Goal: Transaction & Acquisition: Download file/media

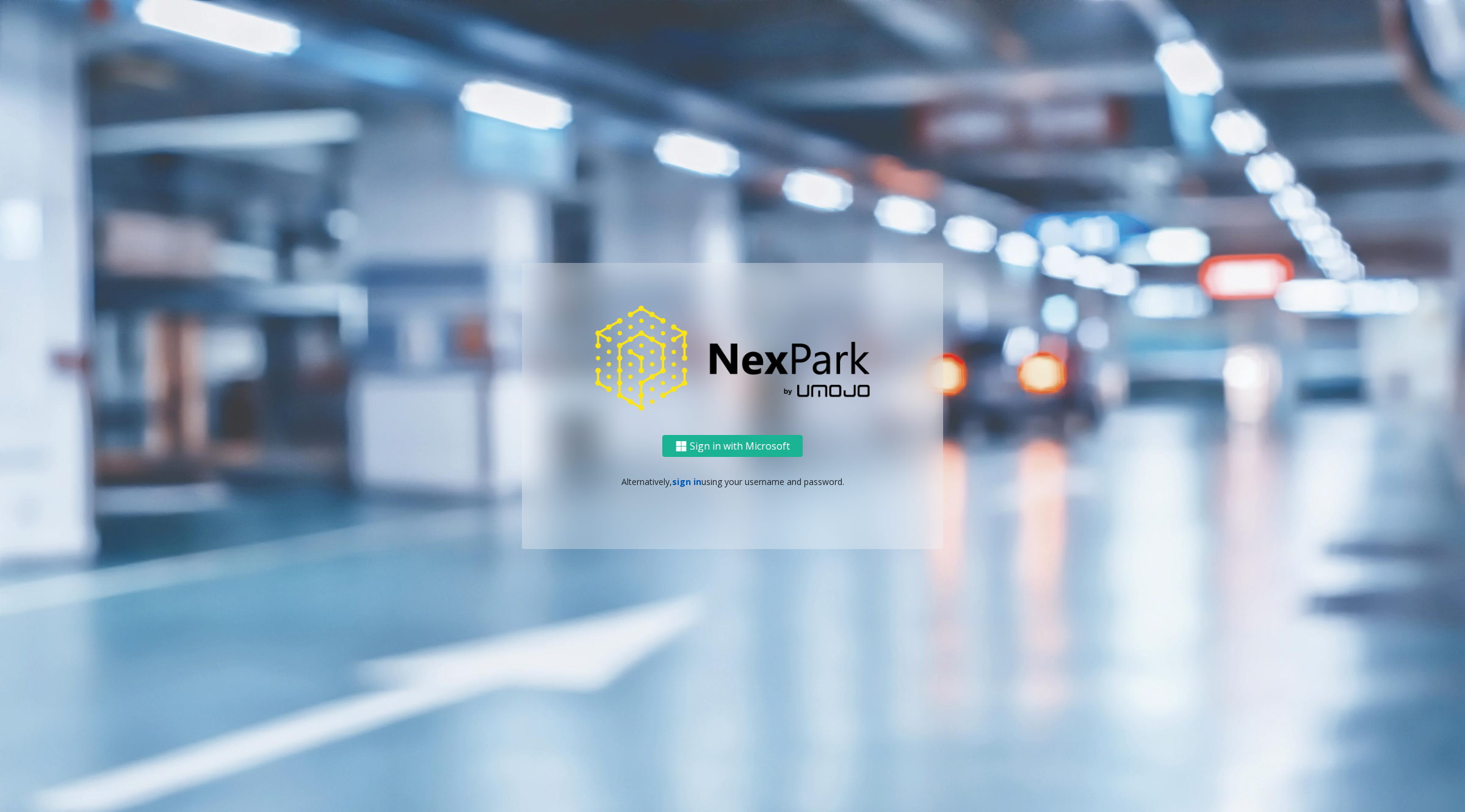
drag, startPoint x: 686, startPoint y: 483, endPoint x: 680, endPoint y: 482, distance: 6.1
click at [680, 482] on link "sign in" at bounding box center [687, 482] width 30 height 11
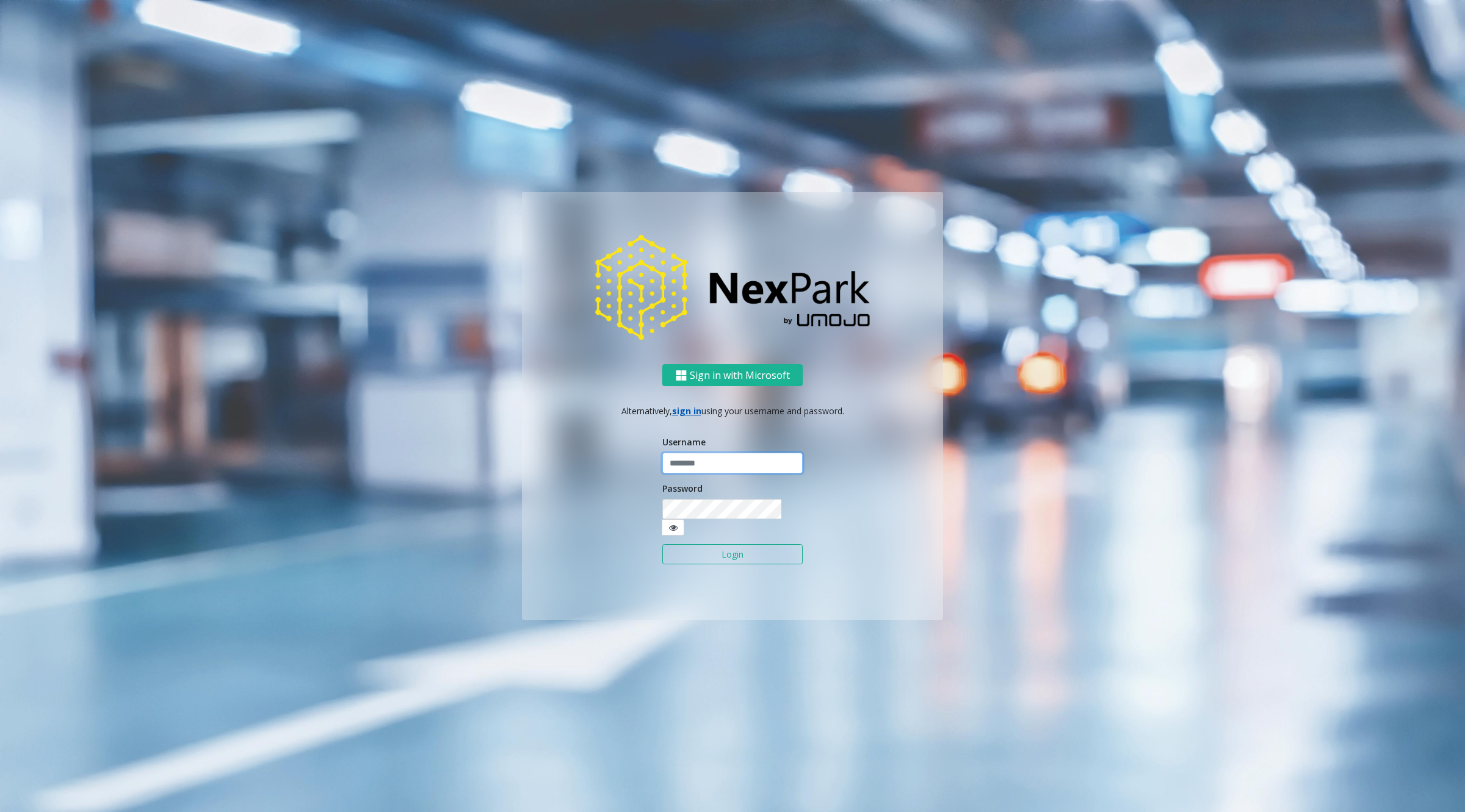
type input "********"
click at [687, 466] on input "********" at bounding box center [732, 463] width 140 height 20
click at [685, 552] on button "Login" at bounding box center [732, 554] width 140 height 20
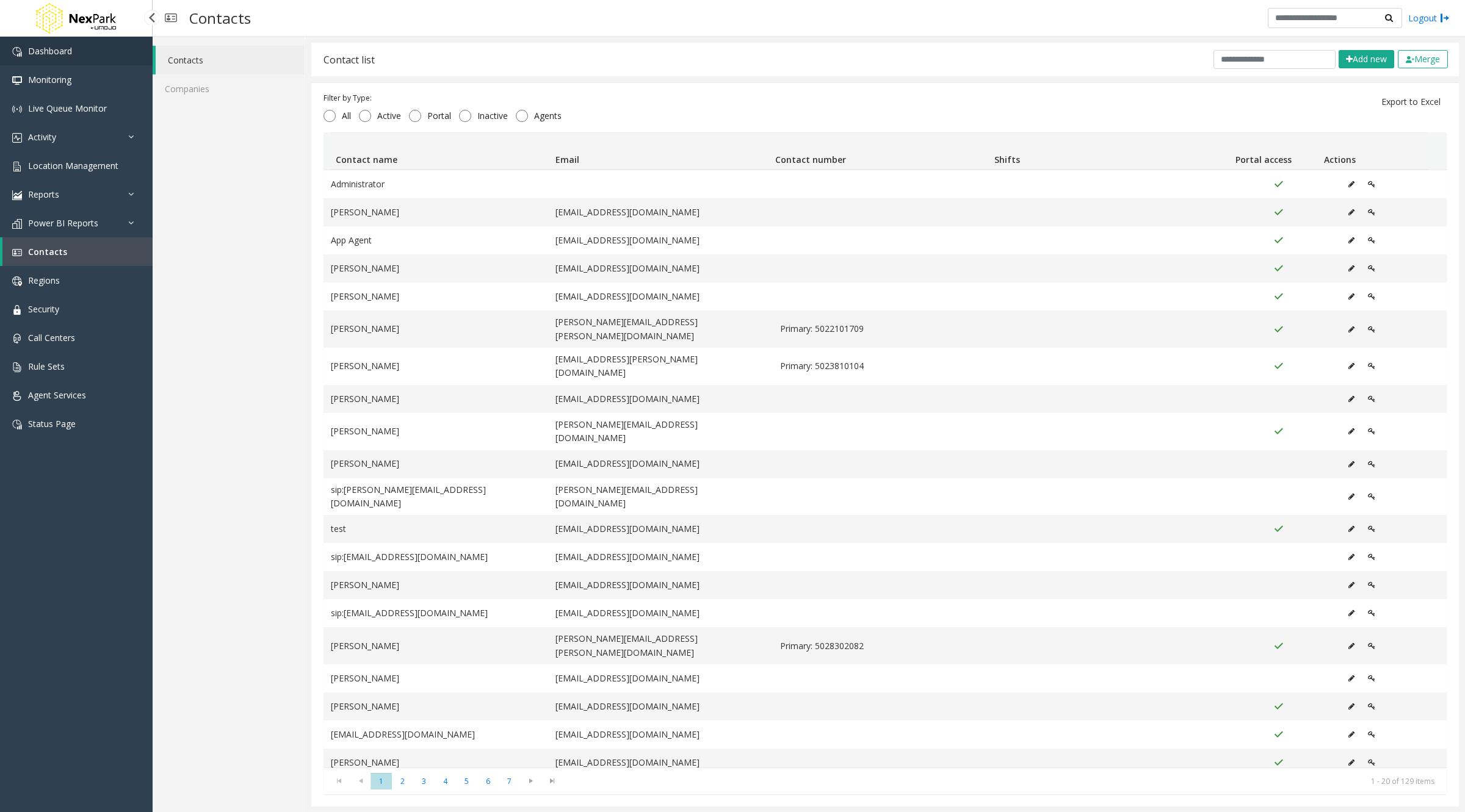
click at [48, 51] on span "Dashboard" at bounding box center [50, 51] width 44 height 11
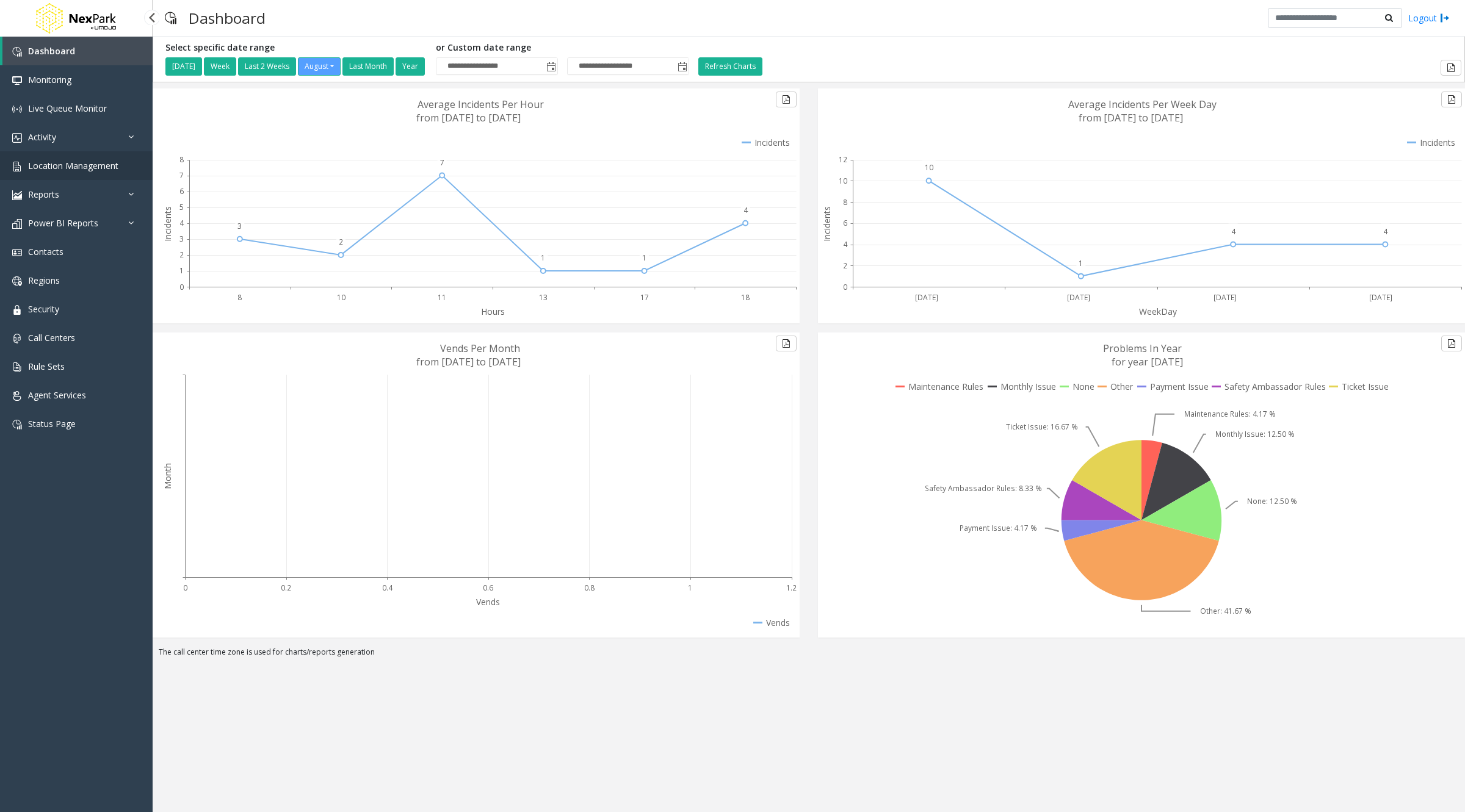
click at [62, 163] on span "Location Management" at bounding box center [73, 165] width 90 height 11
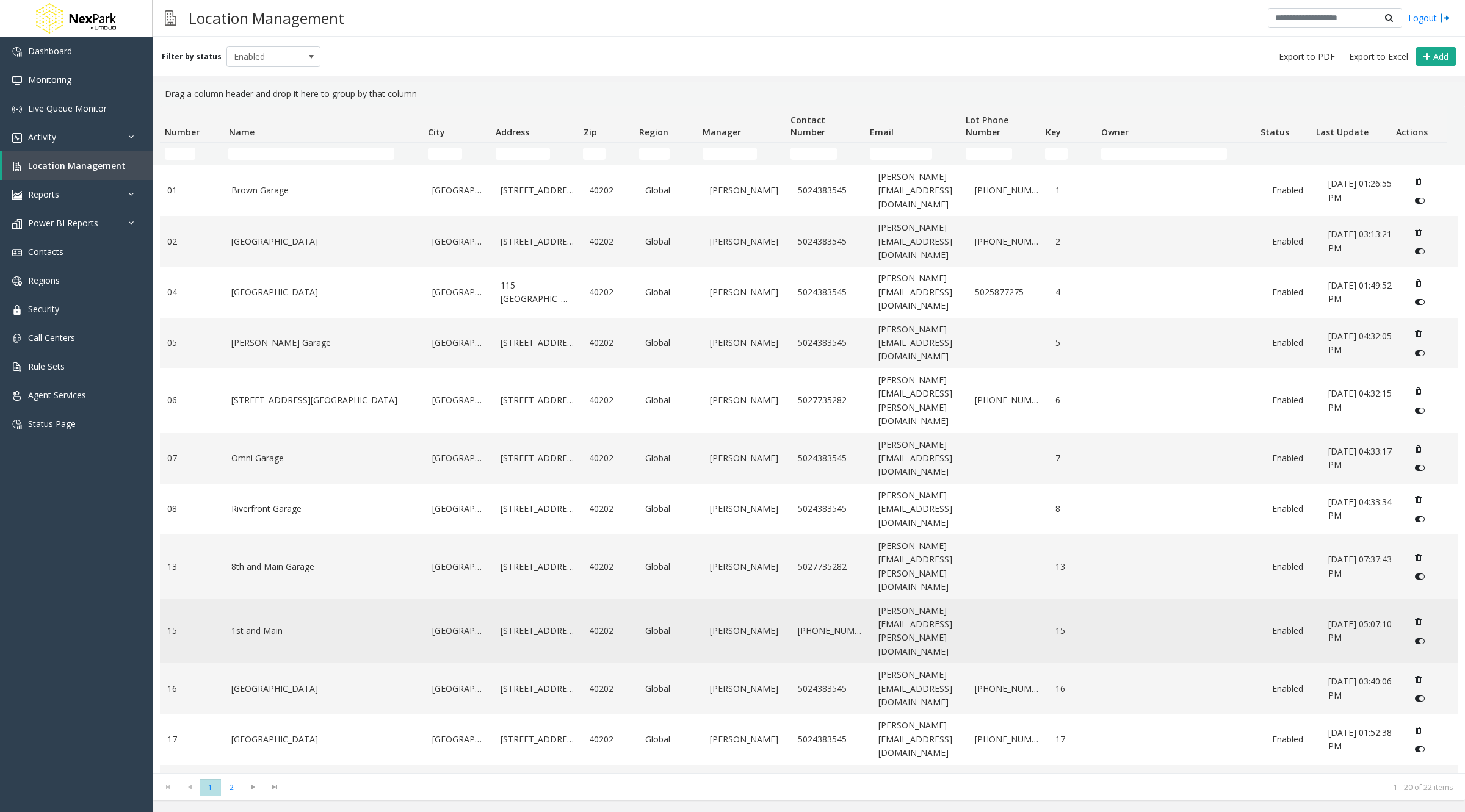
scroll to position [355, 0]
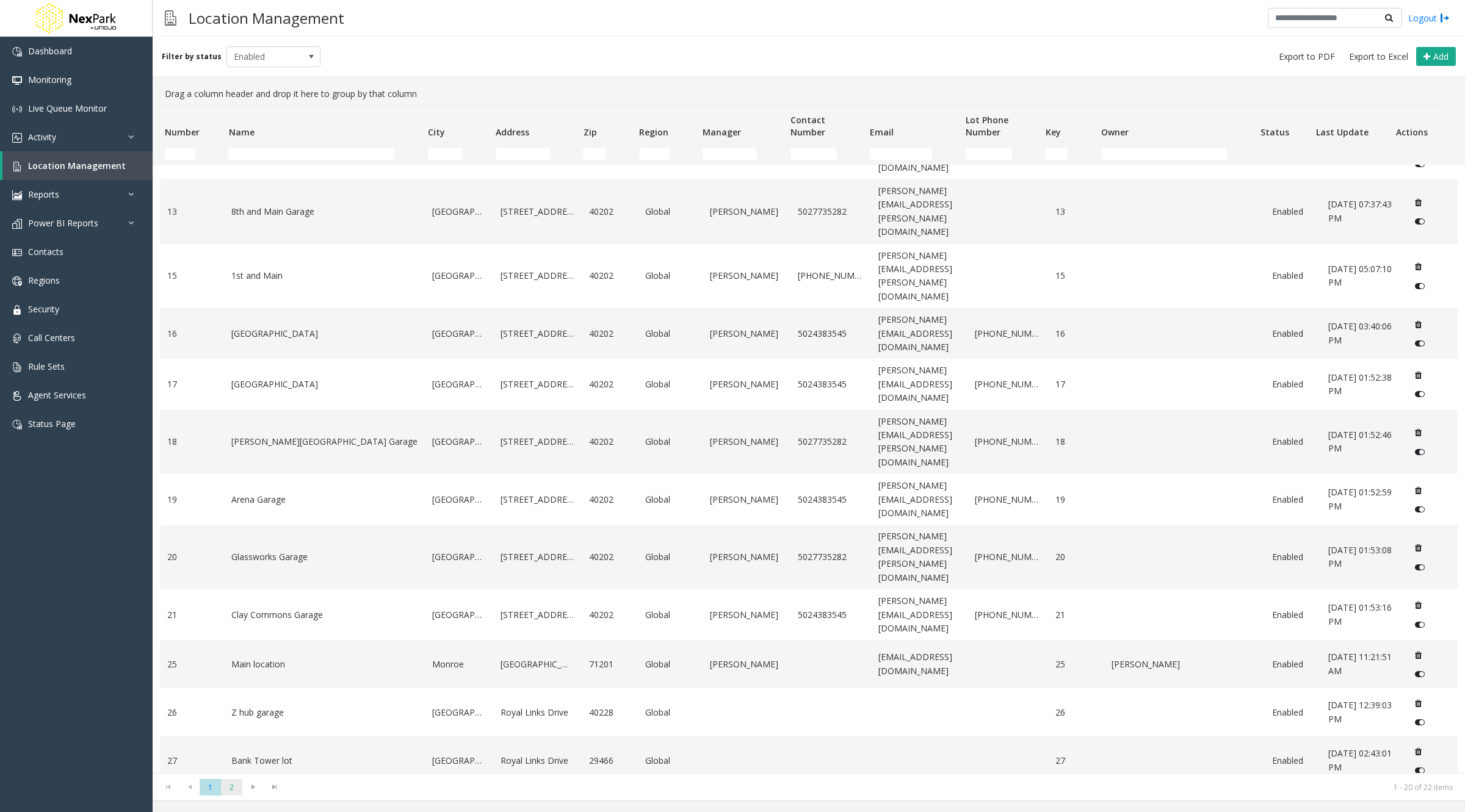
click at [234, 784] on span "2" at bounding box center [232, 787] width 21 height 16
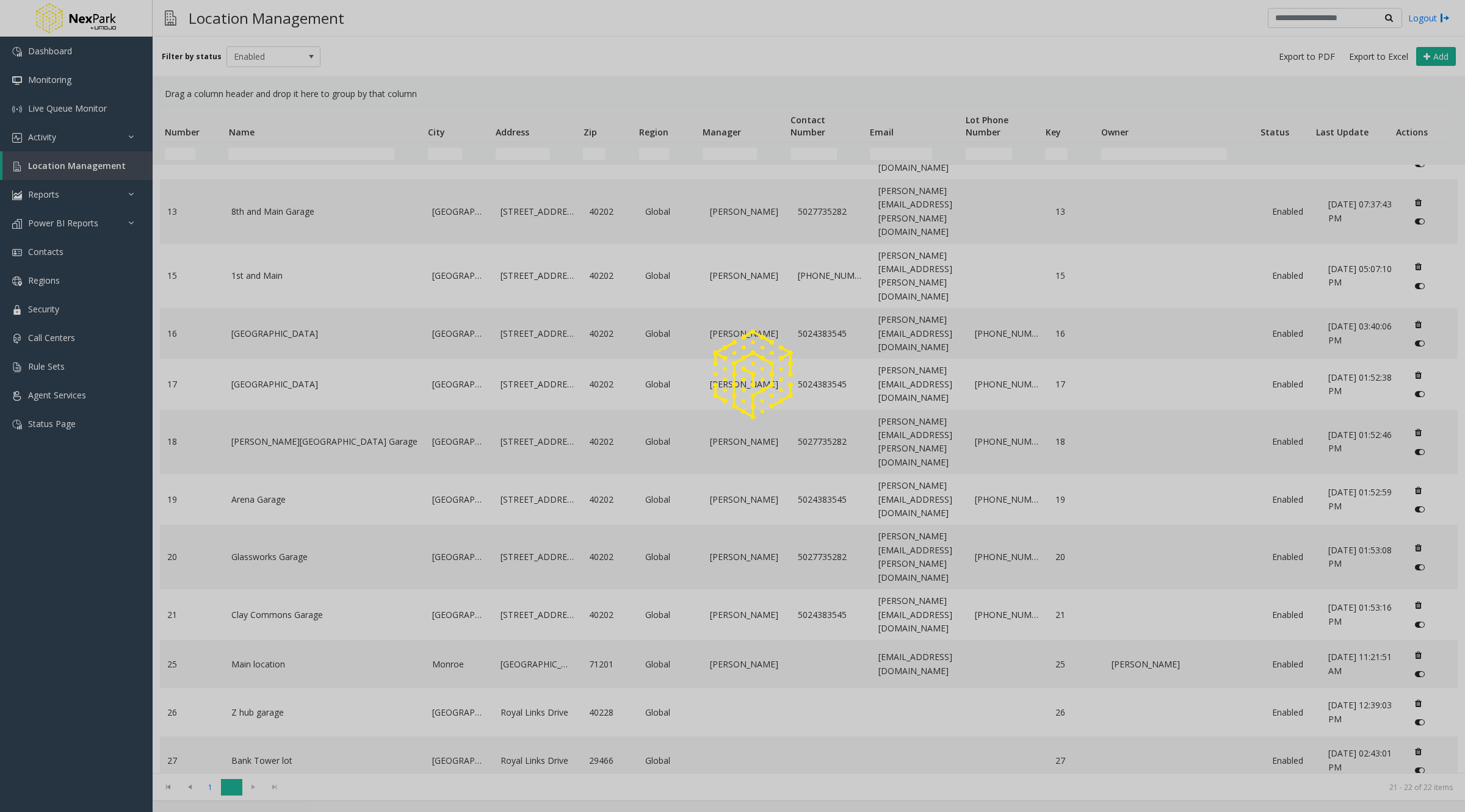
scroll to position [0, 0]
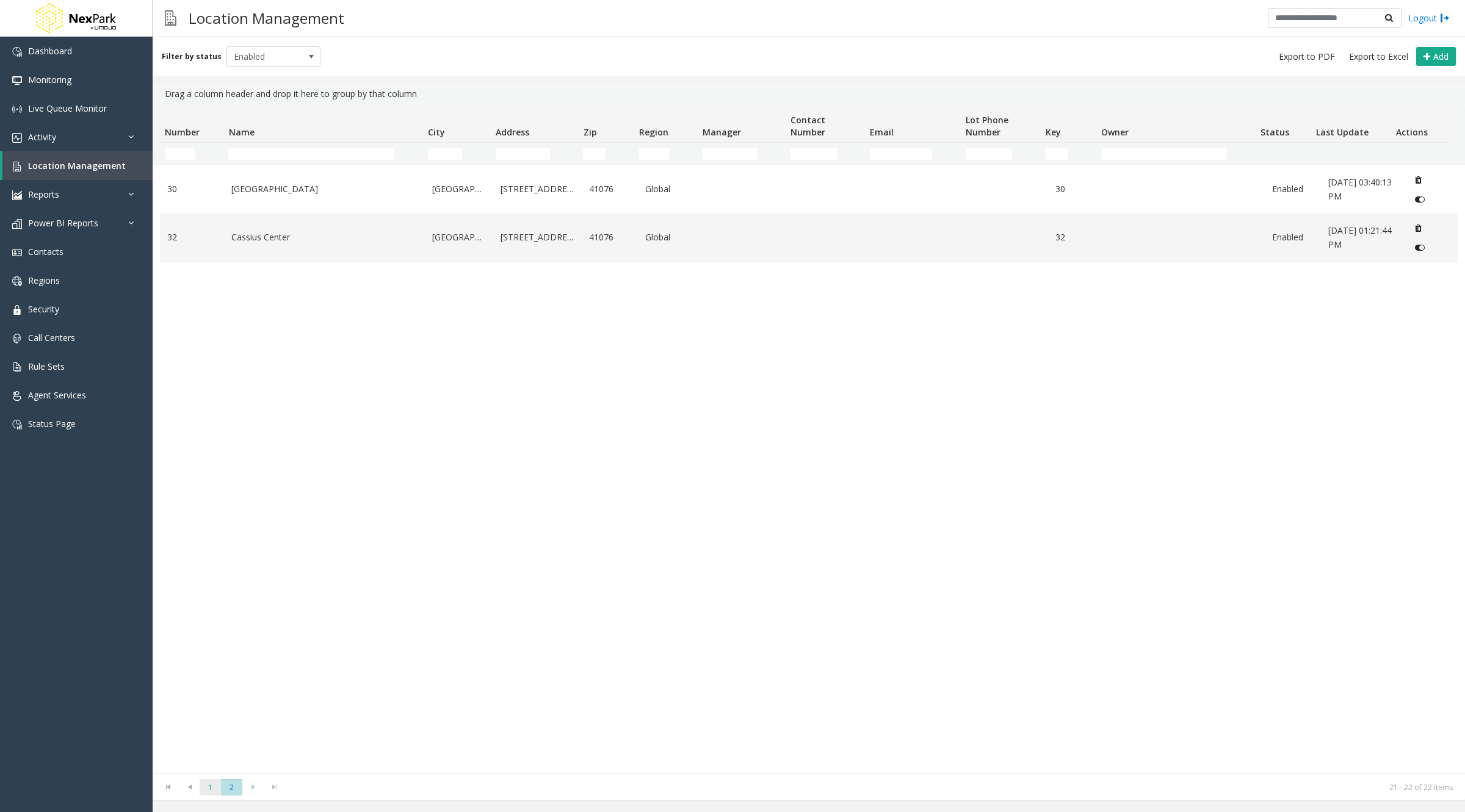
click at [214, 785] on span "1" at bounding box center [210, 787] width 21 height 16
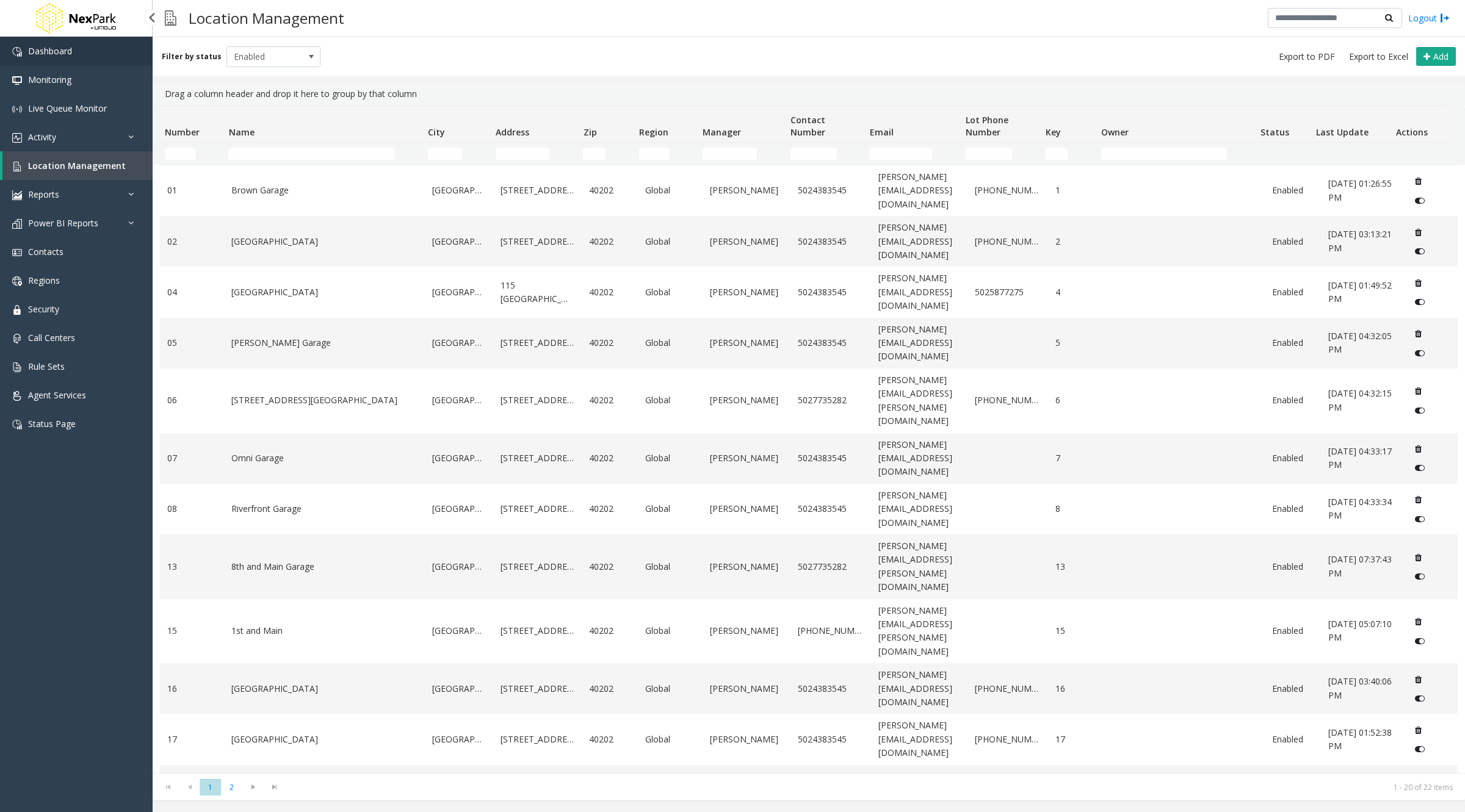
click at [57, 50] on span "Dashboard" at bounding box center [50, 51] width 44 height 11
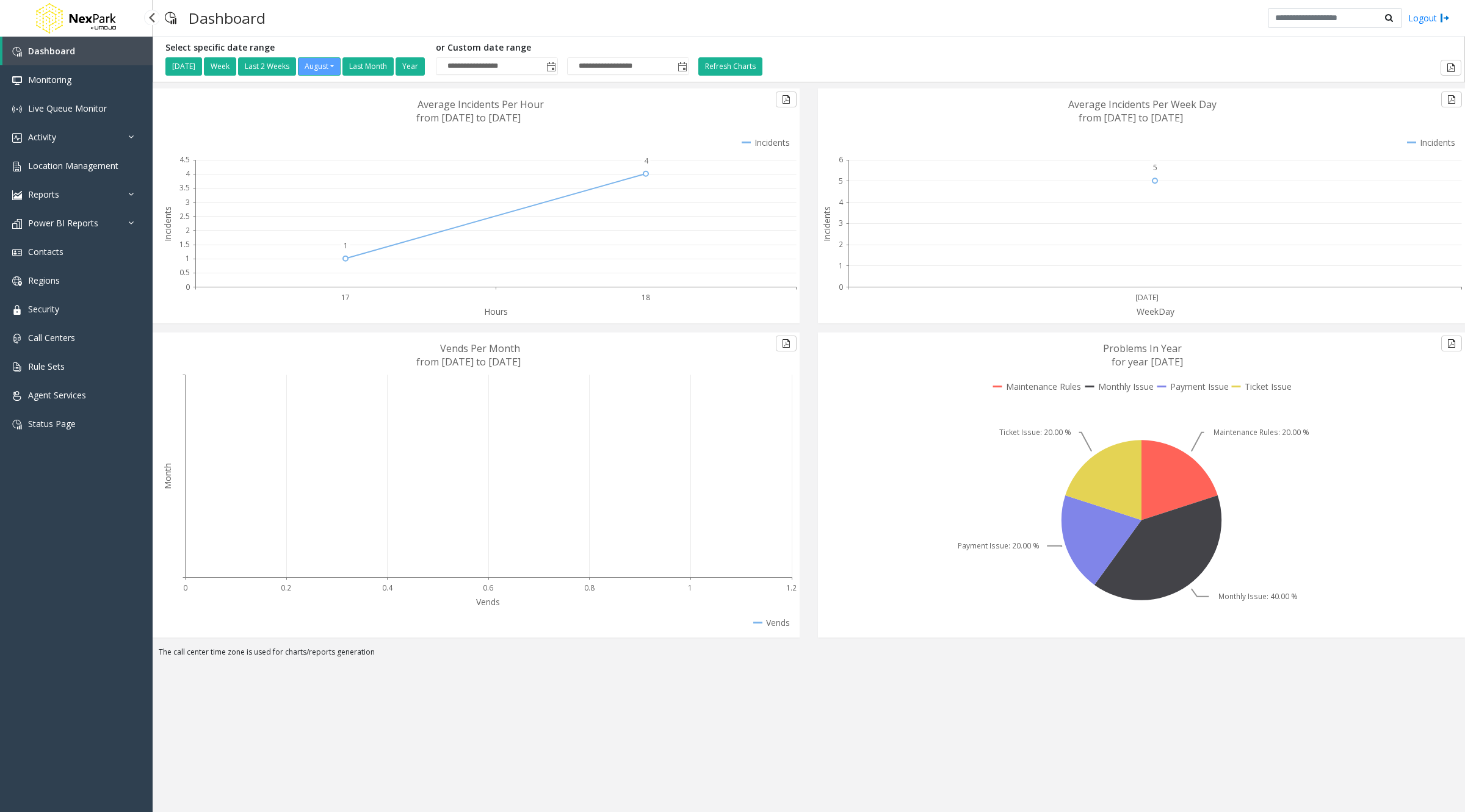
click at [87, 20] on img at bounding box center [75, 18] width 85 height 37
click at [86, 20] on img at bounding box center [75, 18] width 85 height 37
click at [84, 18] on img at bounding box center [75, 18] width 85 height 37
click at [55, 78] on span "Monitoring" at bounding box center [50, 80] width 44 height 11
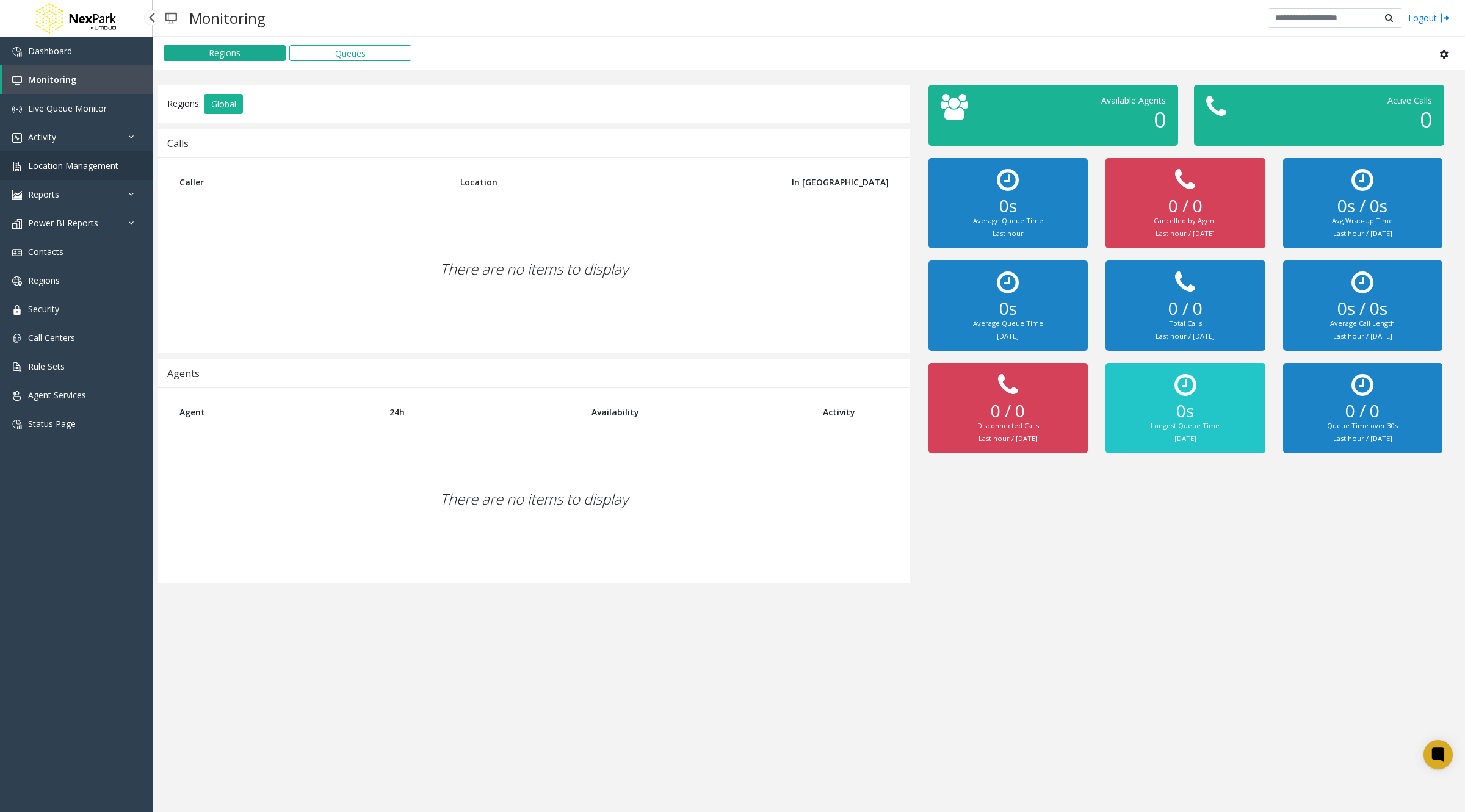
click at [61, 166] on span "Location Management" at bounding box center [73, 165] width 90 height 11
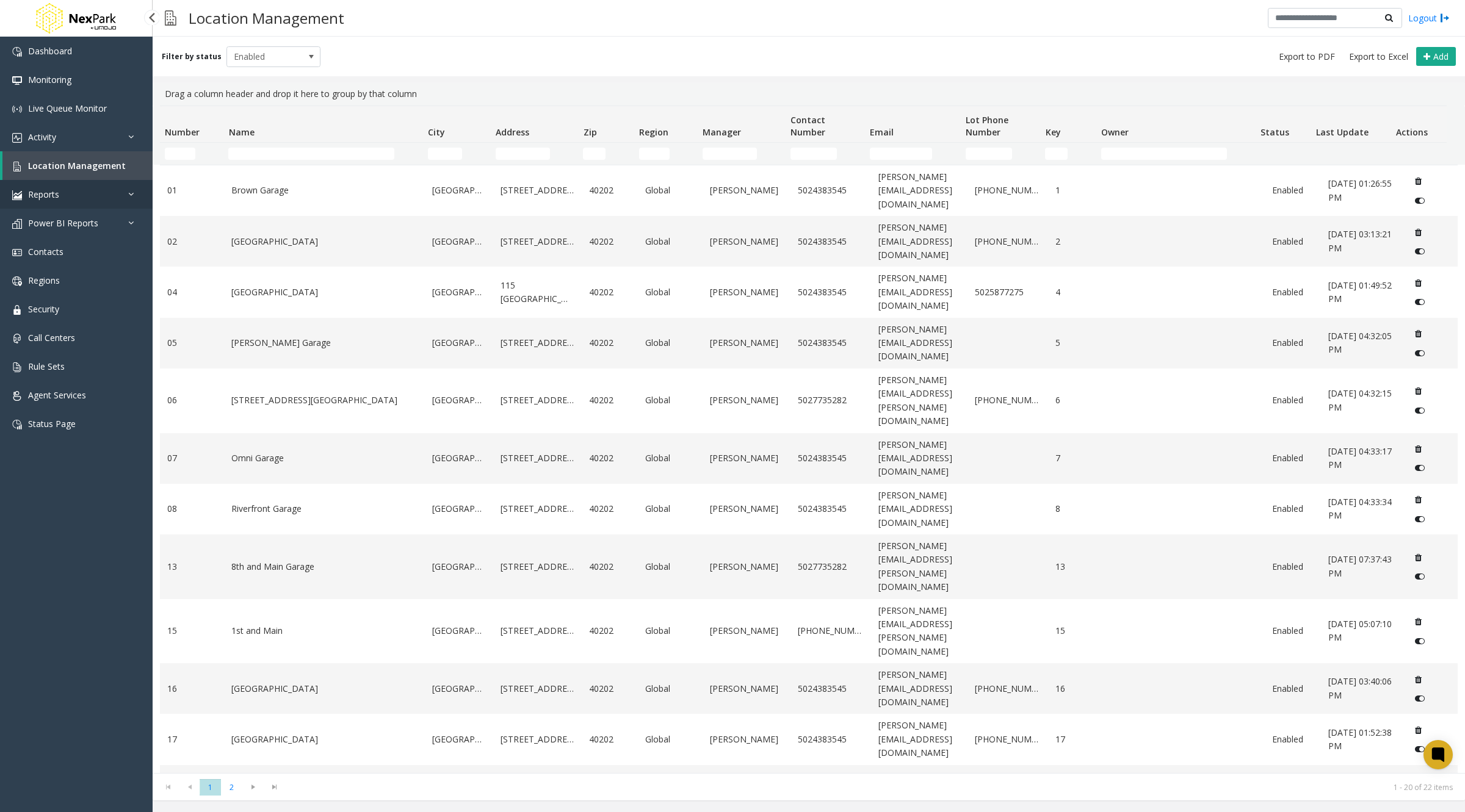
click at [51, 190] on span "Reports" at bounding box center [44, 194] width 31 height 11
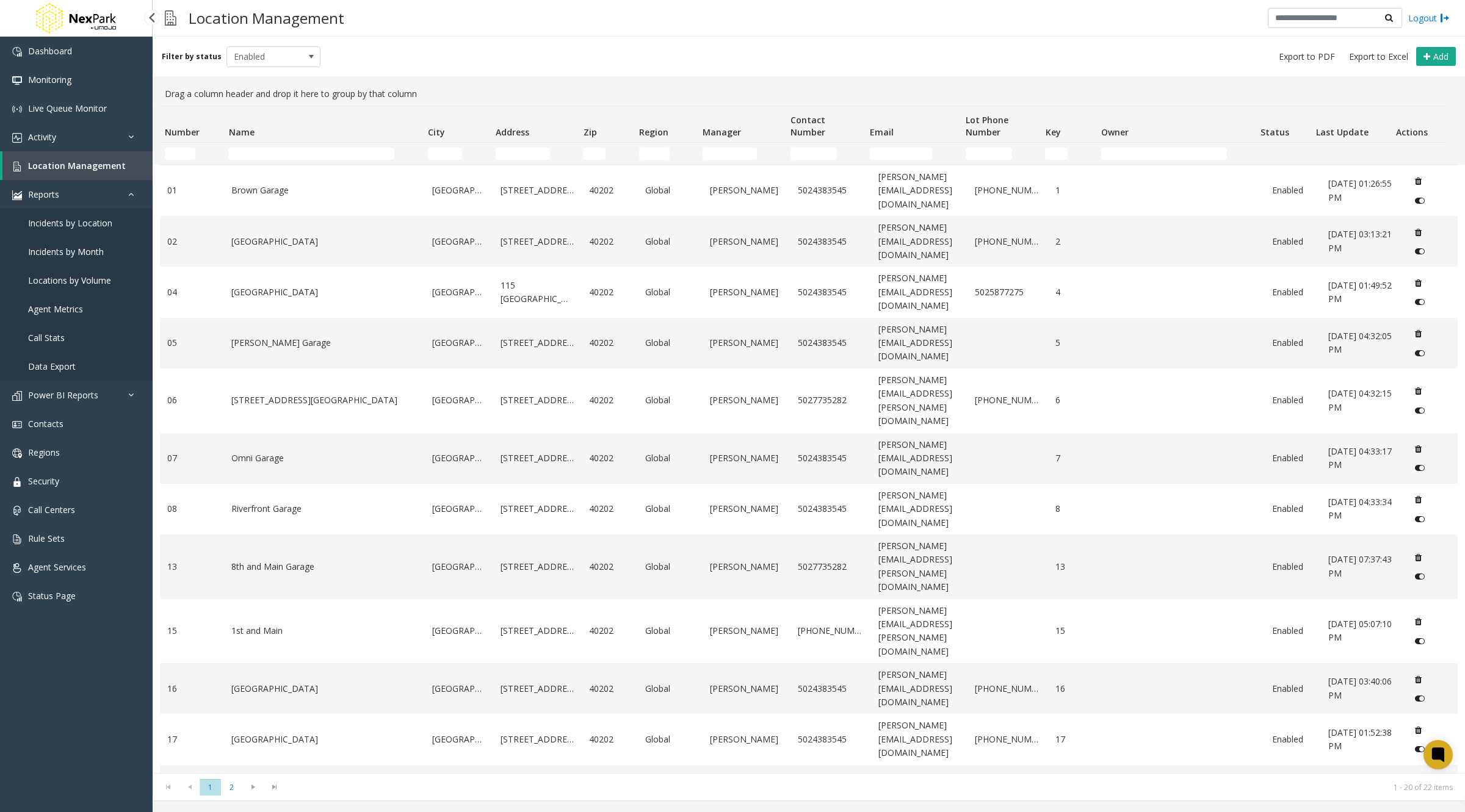
click at [60, 223] on span "Incidents by Location" at bounding box center [70, 223] width 84 height 11
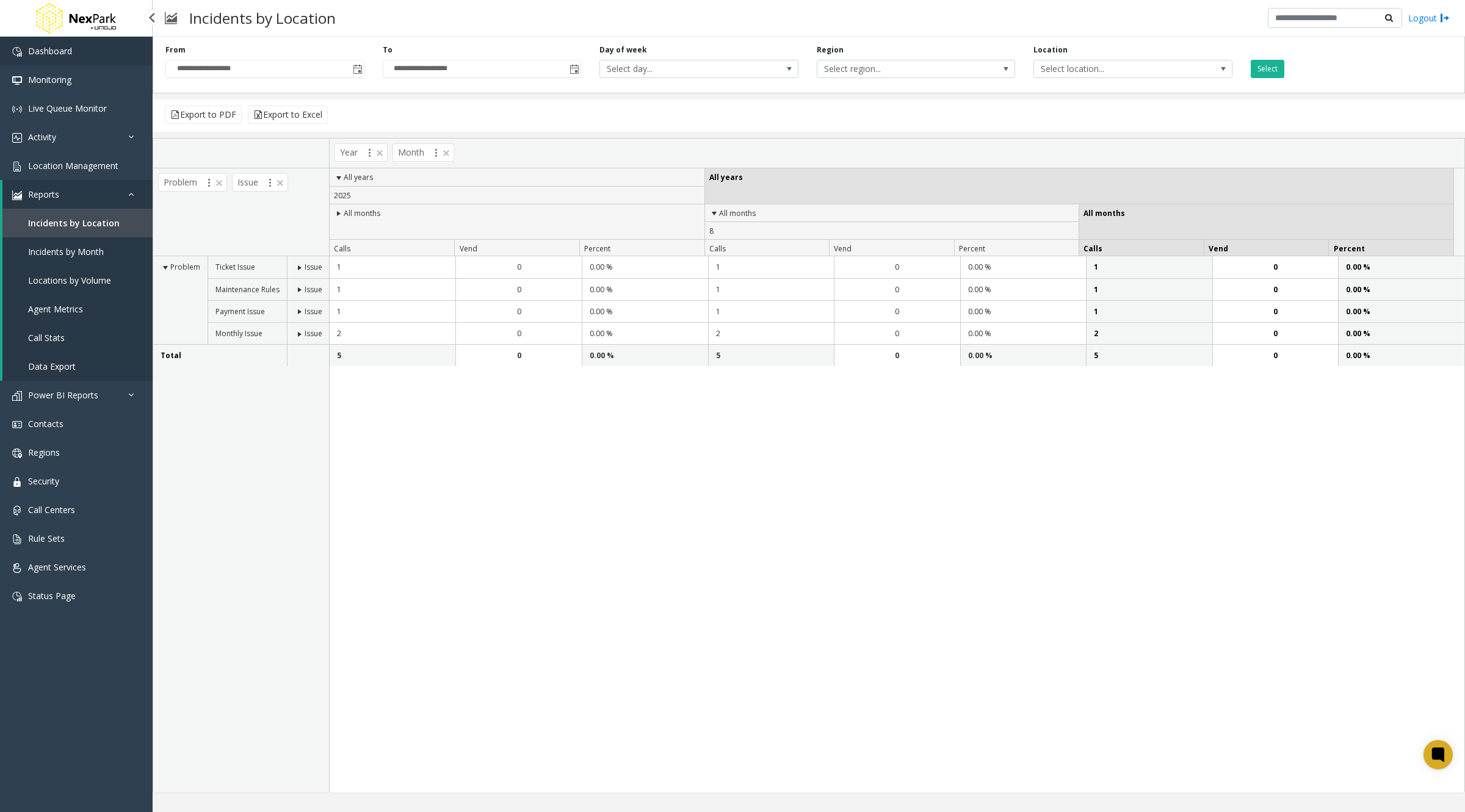
click at [44, 61] on link "Dashboard" at bounding box center [76, 51] width 153 height 29
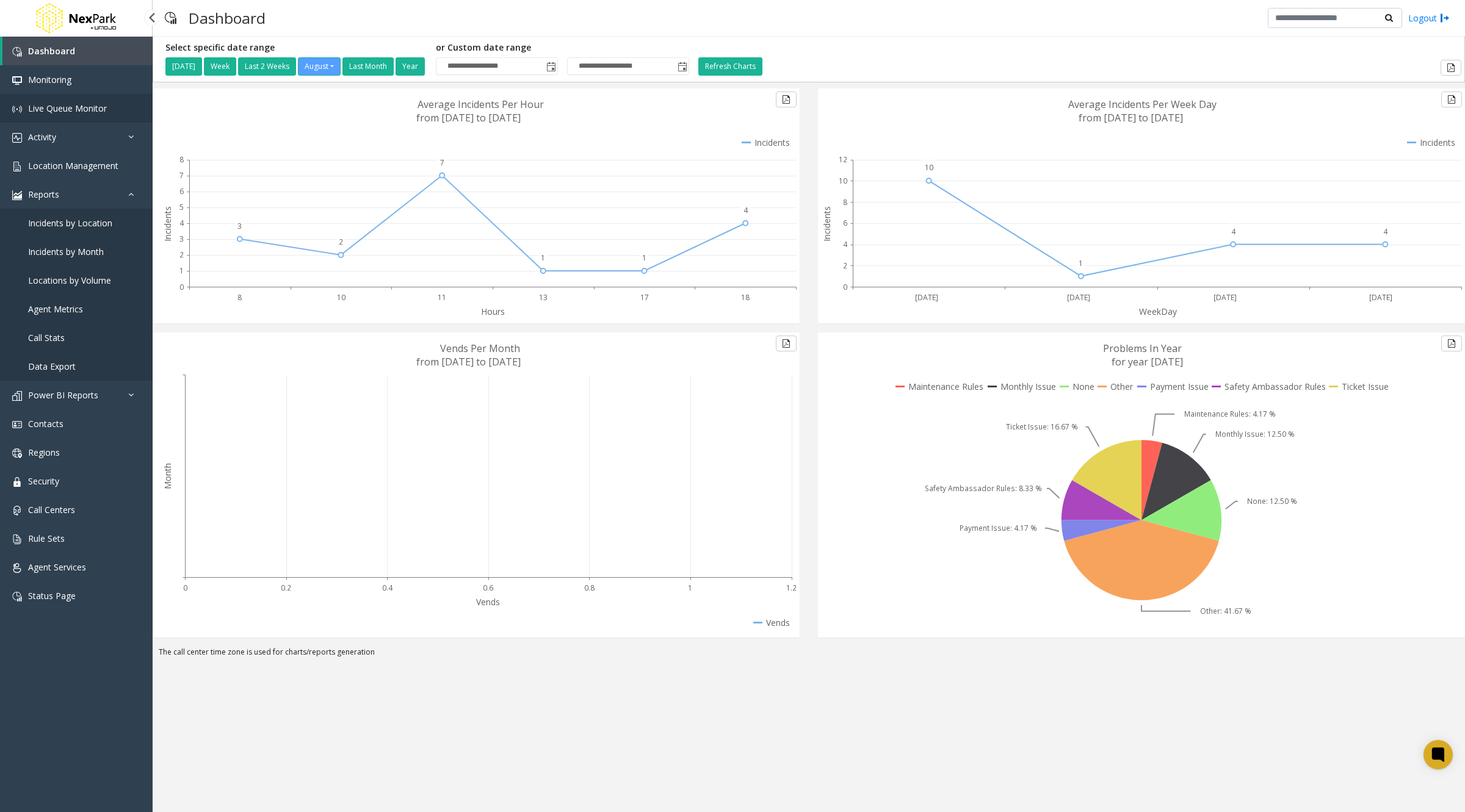
click at [49, 98] on link "Live Queue Monitor" at bounding box center [76, 108] width 153 height 29
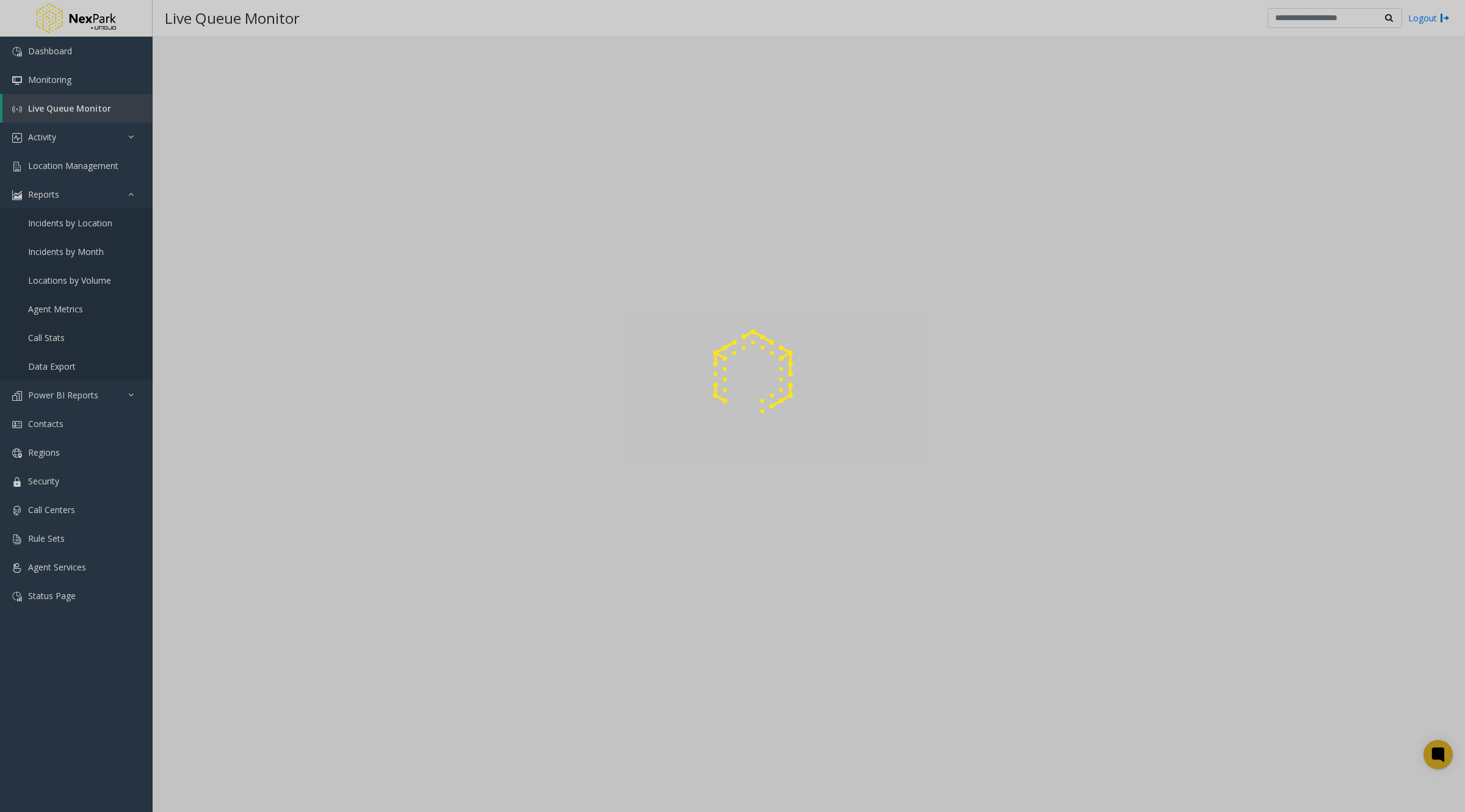
click at [56, 127] on div at bounding box center [732, 406] width 1465 height 812
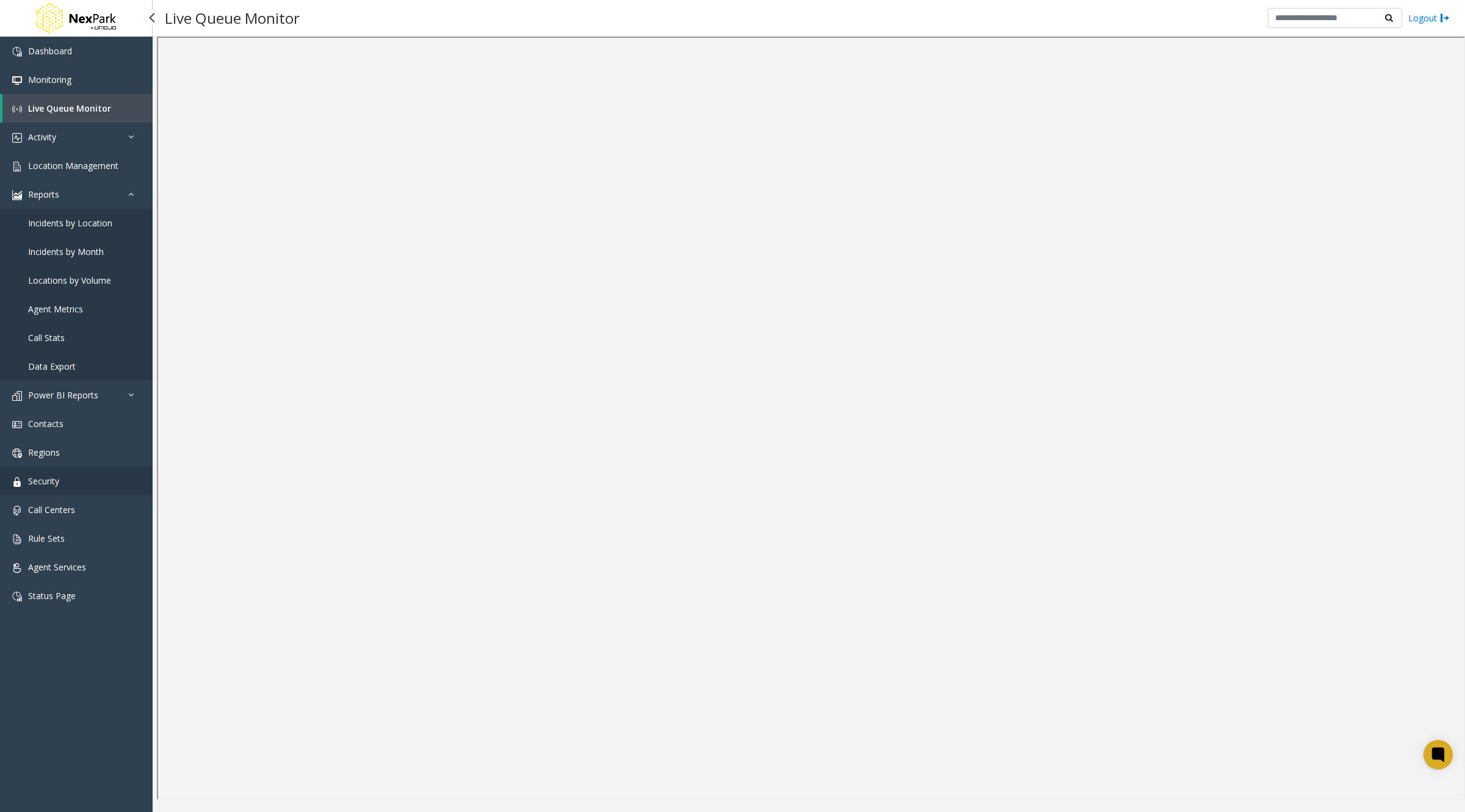
click at [59, 482] on span "Security" at bounding box center [44, 481] width 31 height 11
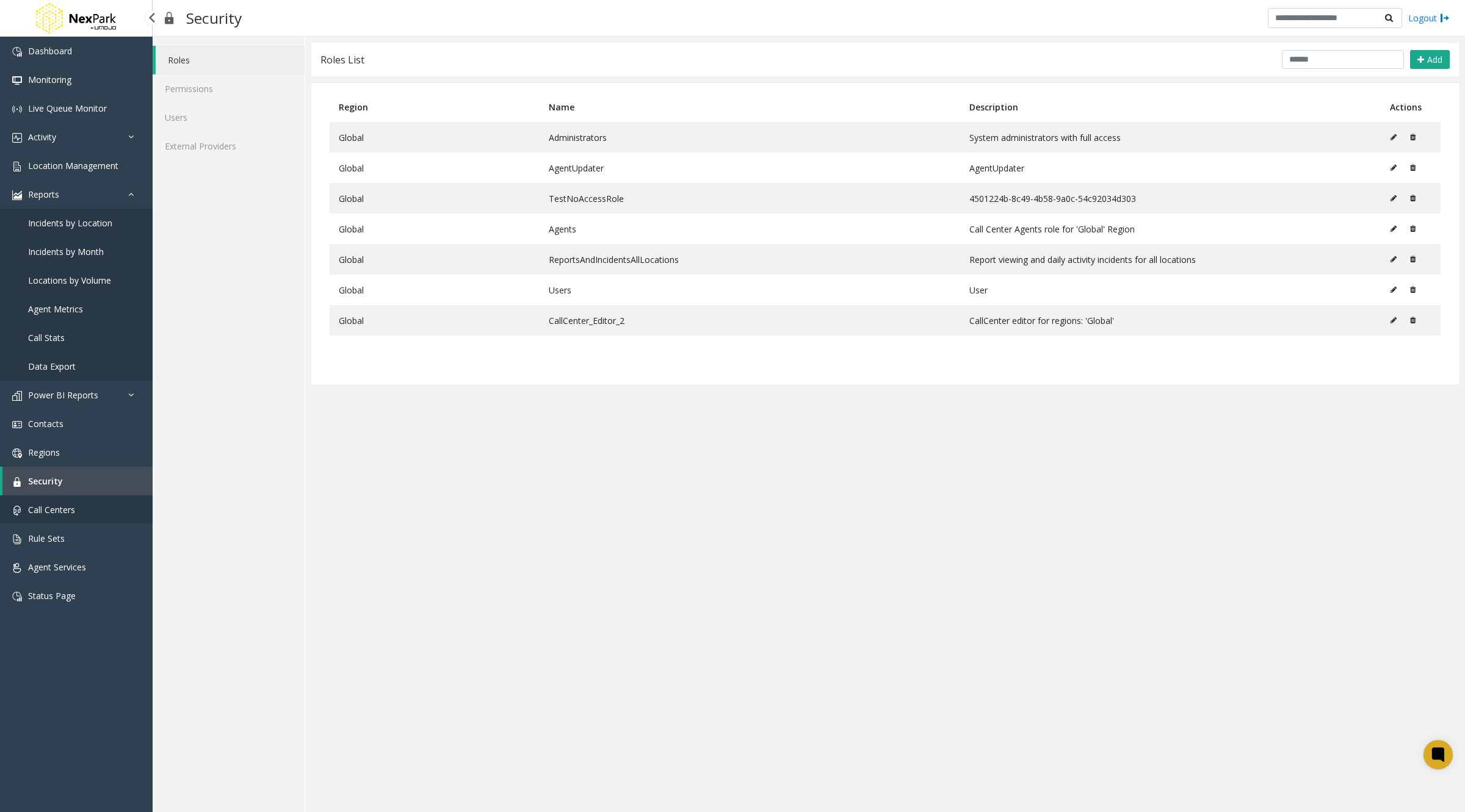
click at [58, 522] on link "Call Centers" at bounding box center [76, 509] width 153 height 29
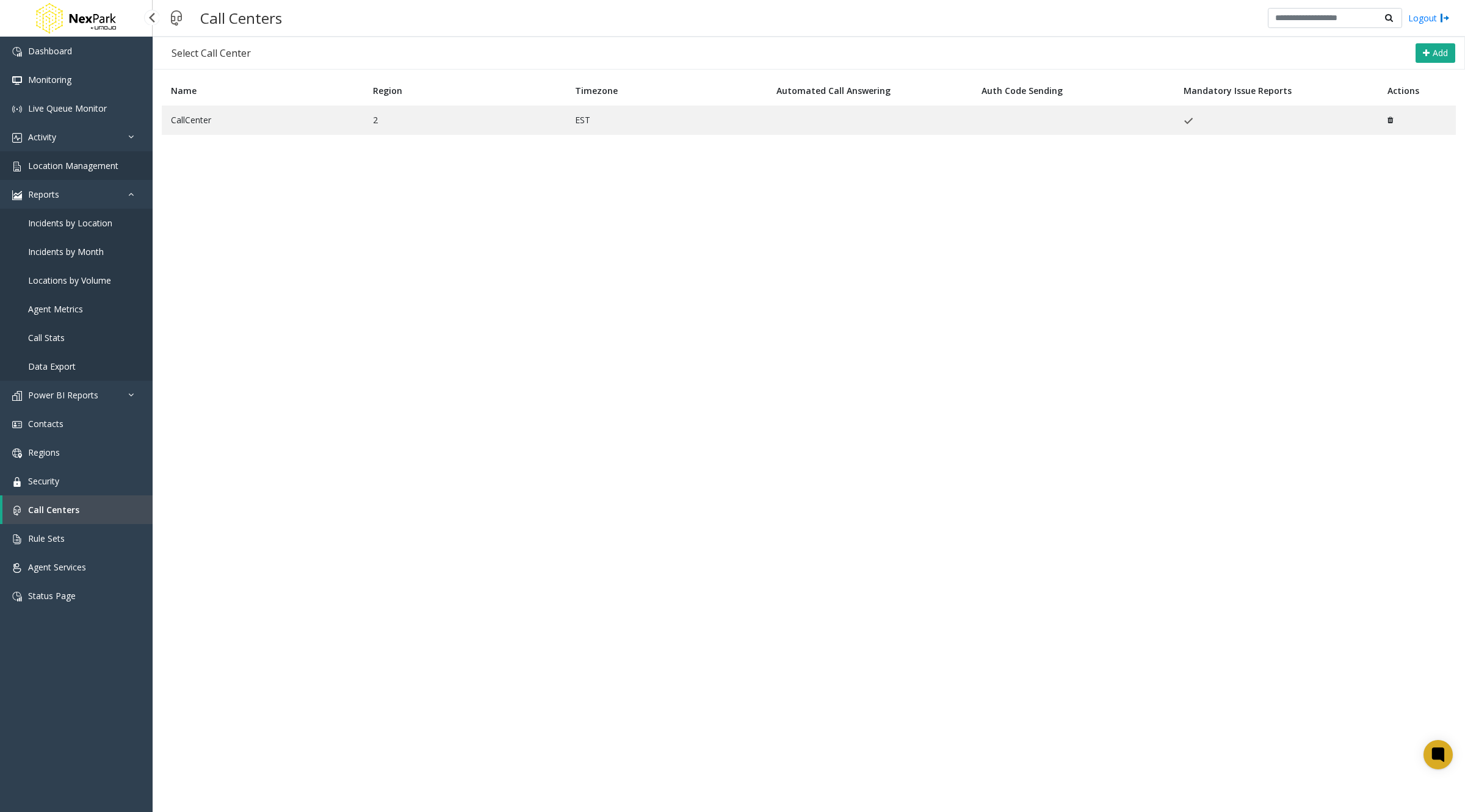
click at [72, 162] on span "Location Management" at bounding box center [73, 165] width 90 height 11
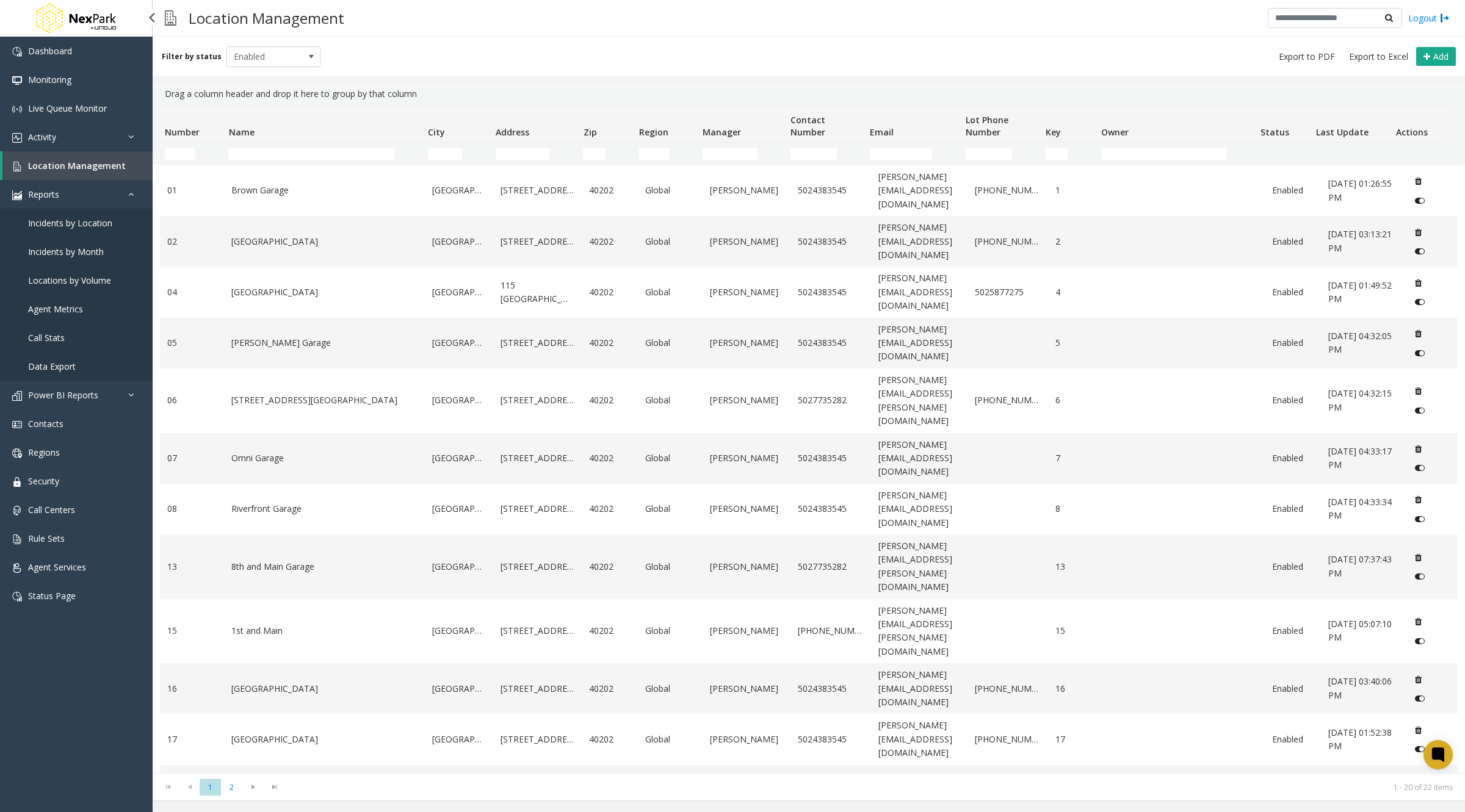
click at [53, 221] on span "Incidents by Location" at bounding box center [70, 223] width 84 height 11
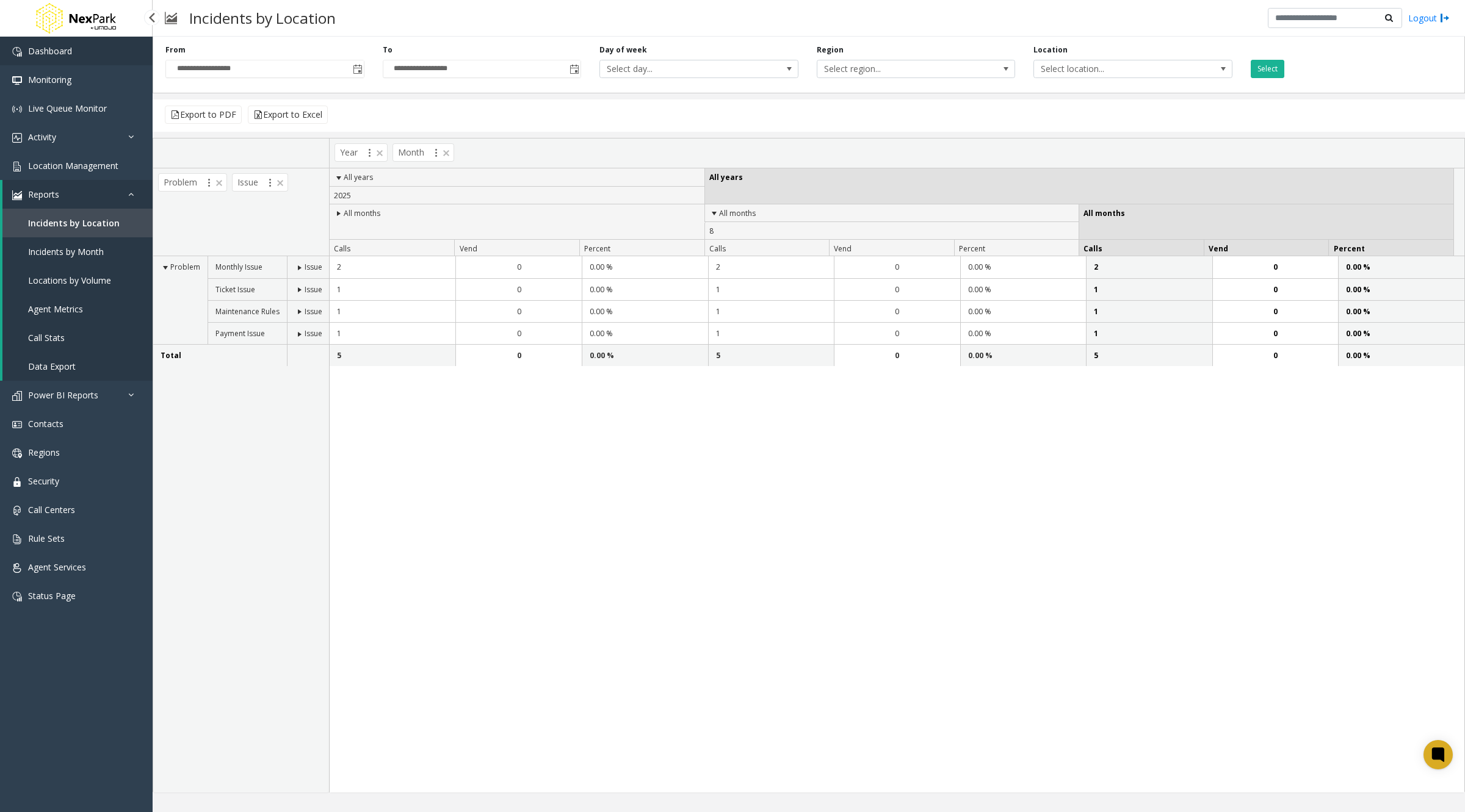
click at [42, 49] on span "Dashboard" at bounding box center [50, 51] width 44 height 11
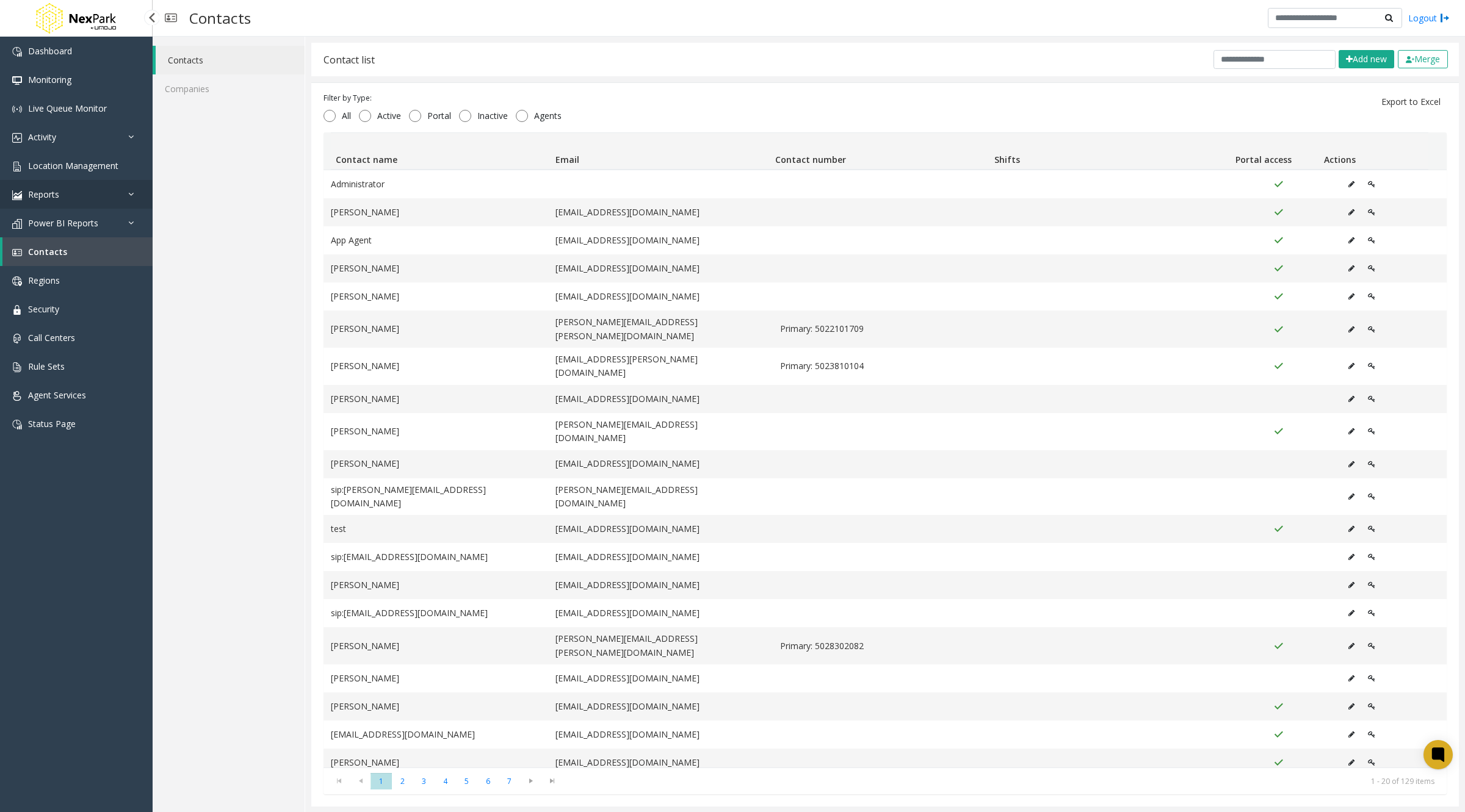
click at [77, 197] on link "Reports" at bounding box center [76, 194] width 153 height 29
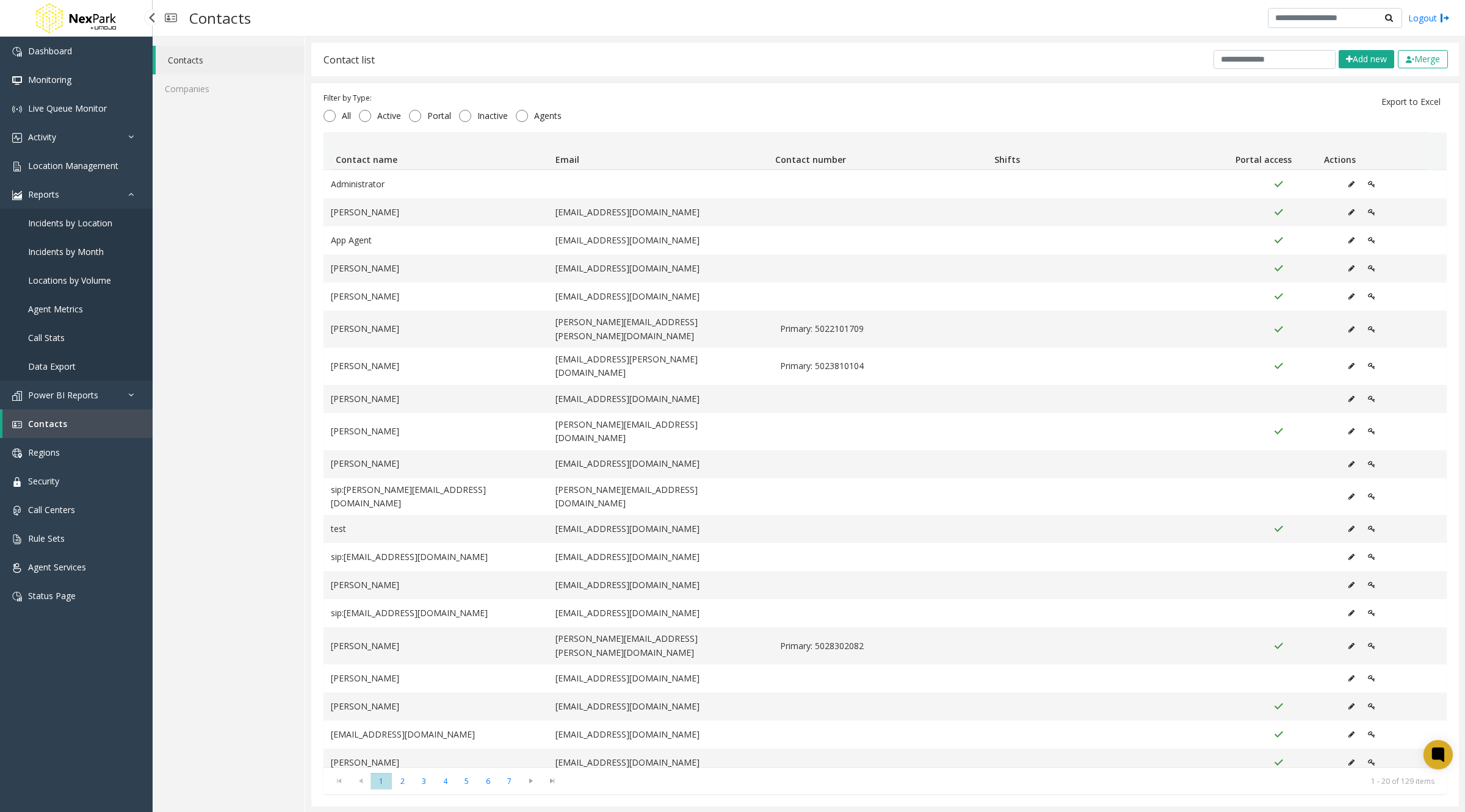
click at [66, 360] on link "Data Export" at bounding box center [76, 366] width 153 height 29
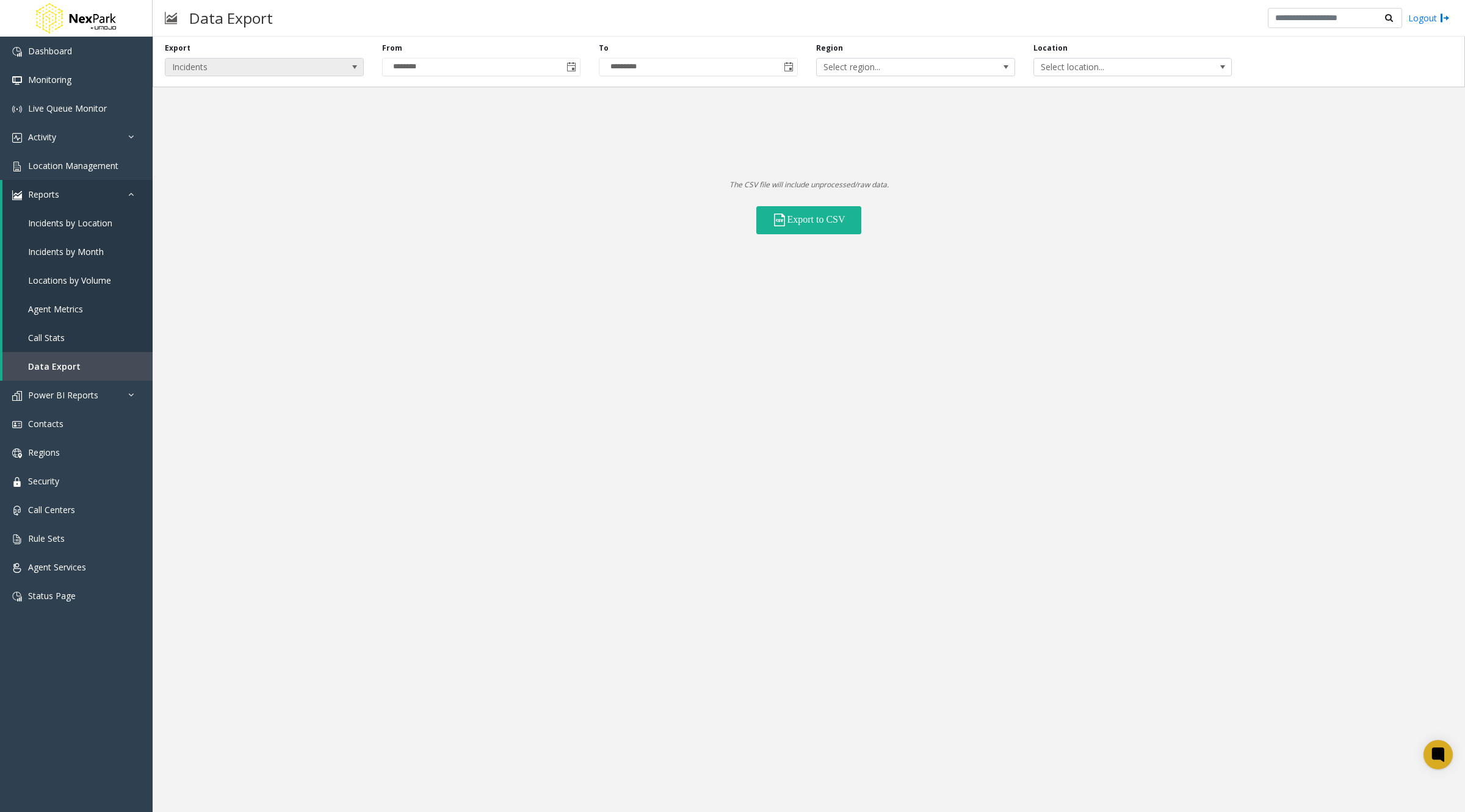
click at [327, 66] on span "Incidents" at bounding box center [264, 67] width 199 height 18
click at [272, 117] on Lanes "Voice Platform Lanes" at bounding box center [265, 118] width 196 height 16
click at [775, 212] on button "Export to CSV" at bounding box center [808, 220] width 105 height 28
